Goal: Transaction & Acquisition: Purchase product/service

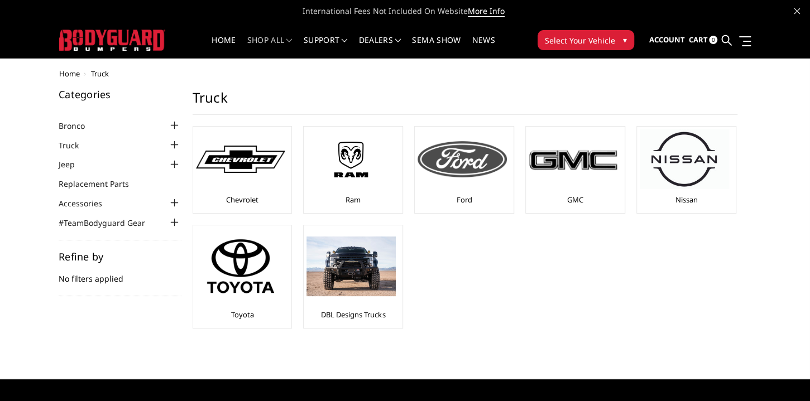
click at [484, 156] on img at bounding box center [462, 159] width 89 height 36
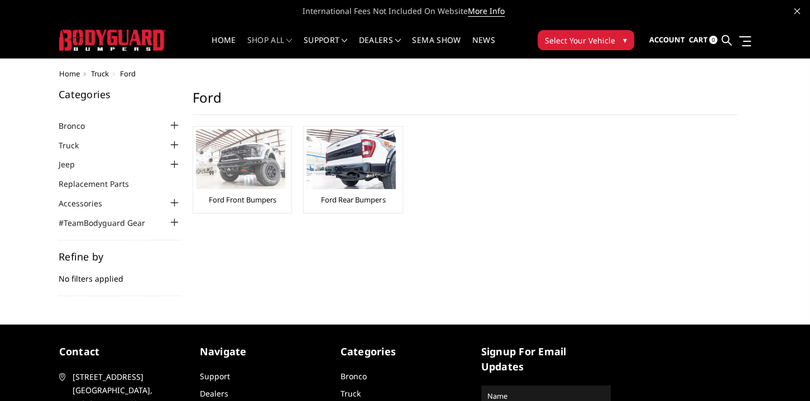
click at [232, 168] on img at bounding box center [240, 160] width 89 height 60
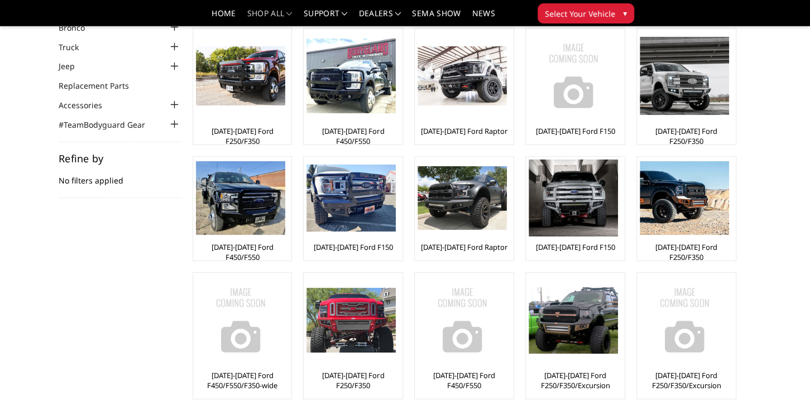
scroll to position [59, 0]
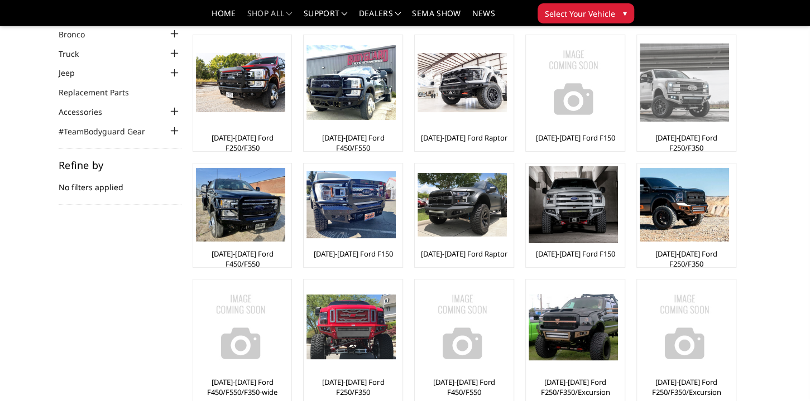
click at [690, 92] on img at bounding box center [684, 83] width 89 height 78
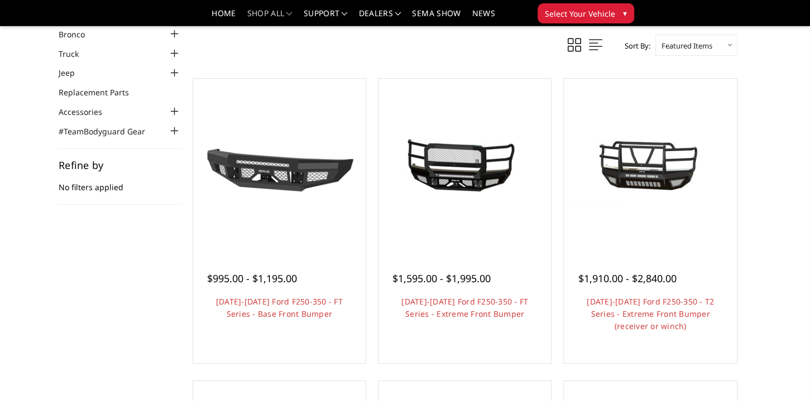
scroll to position [117, 0]
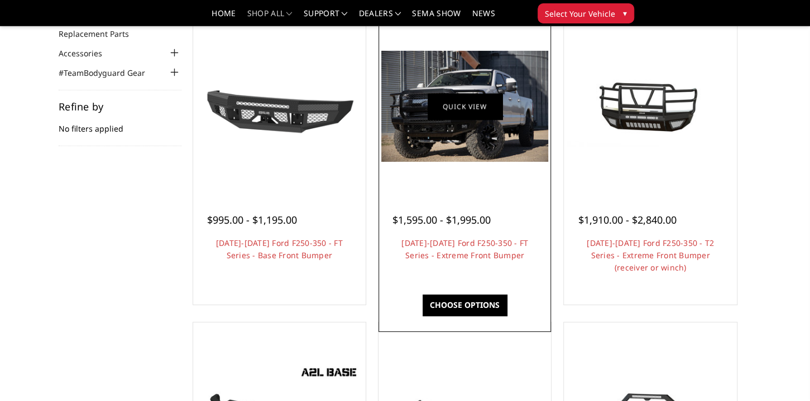
click at [464, 104] on link "Quick view" at bounding box center [465, 106] width 75 height 26
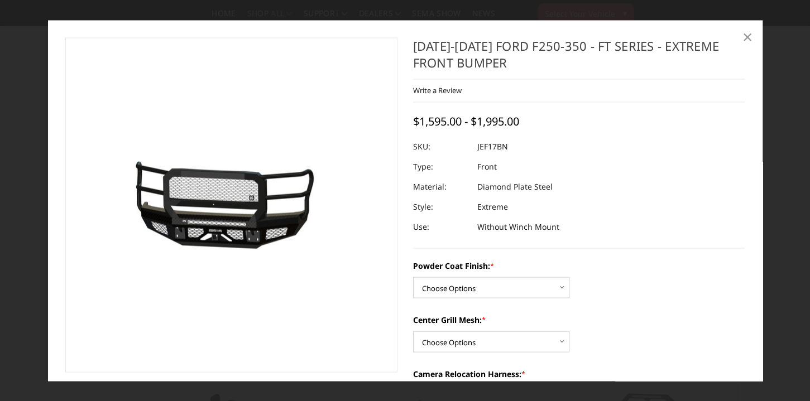
click at [748, 39] on span "×" at bounding box center [748, 37] width 10 height 24
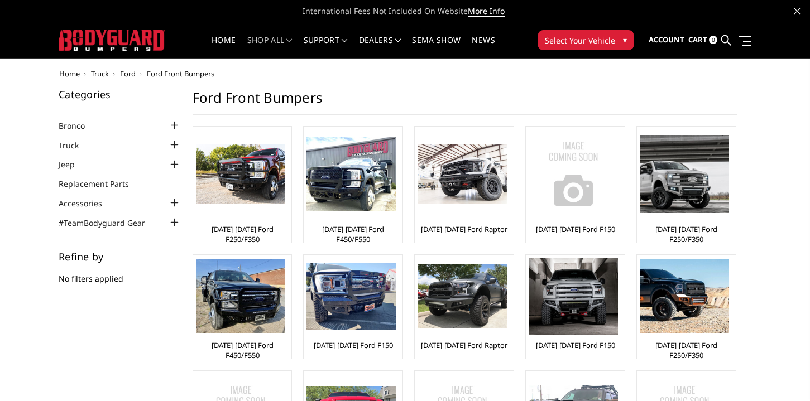
scroll to position [59, 0]
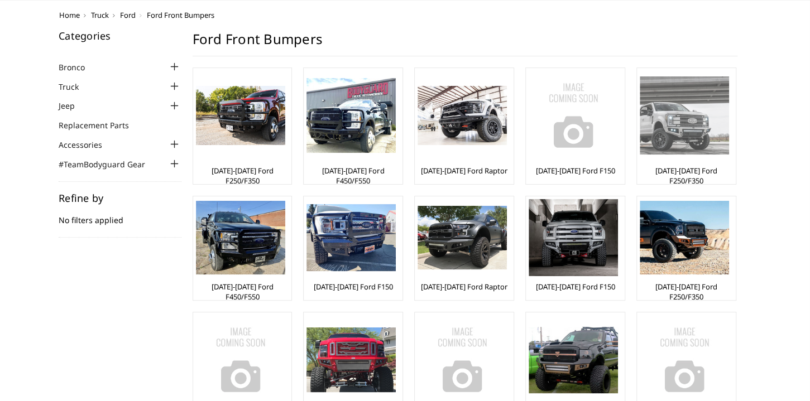
click at [690, 111] on img at bounding box center [684, 115] width 89 height 78
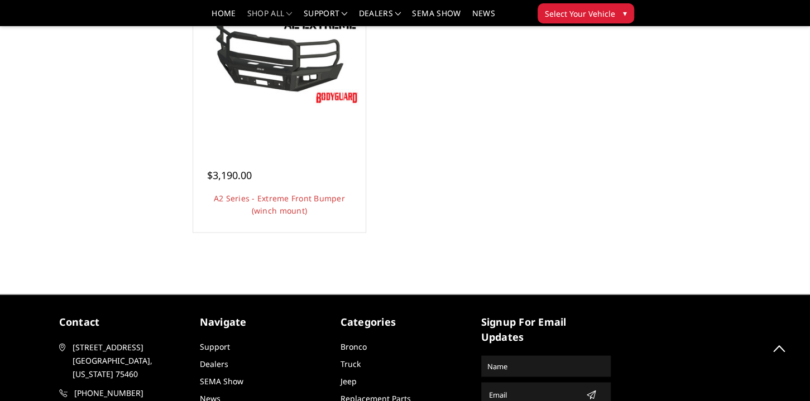
scroll to position [529, 0]
